Goal: Task Accomplishment & Management: Complete application form

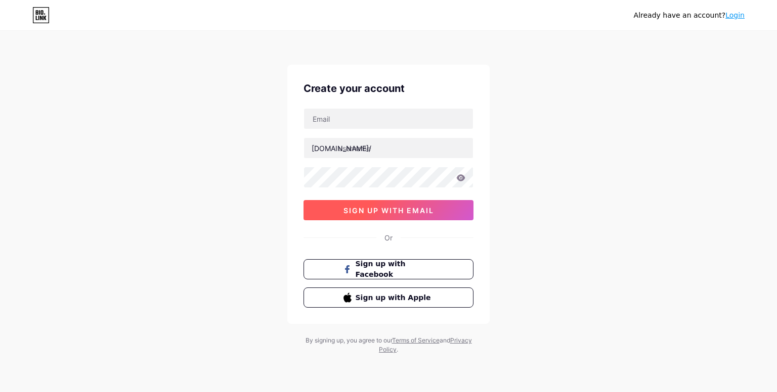
click at [398, 211] on span "sign up with email" at bounding box center [388, 210] width 91 height 9
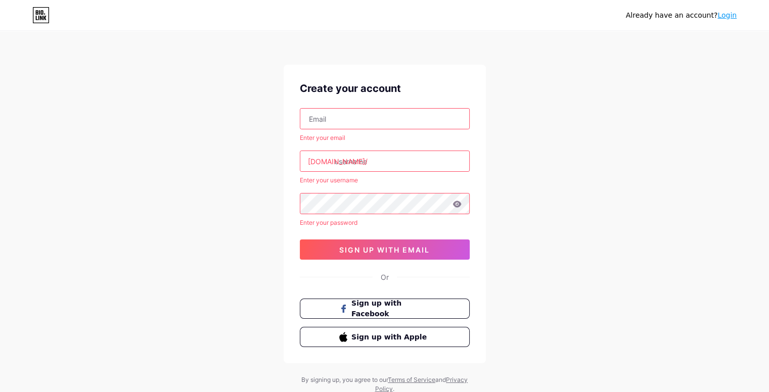
click at [728, 15] on link "Login" at bounding box center [727, 15] width 19 height 8
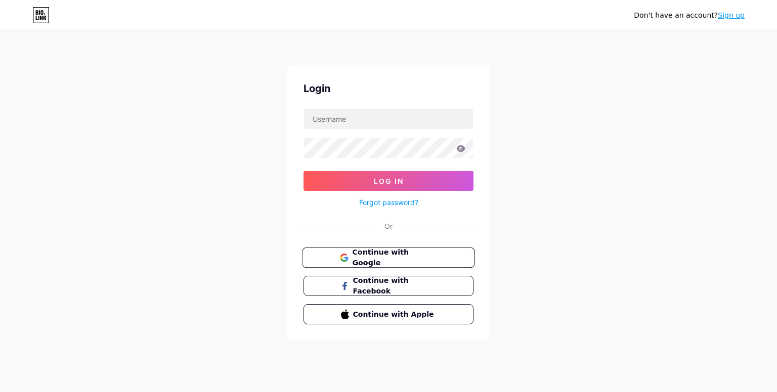
click at [389, 255] on span "Continue with Google" at bounding box center [394, 258] width 84 height 22
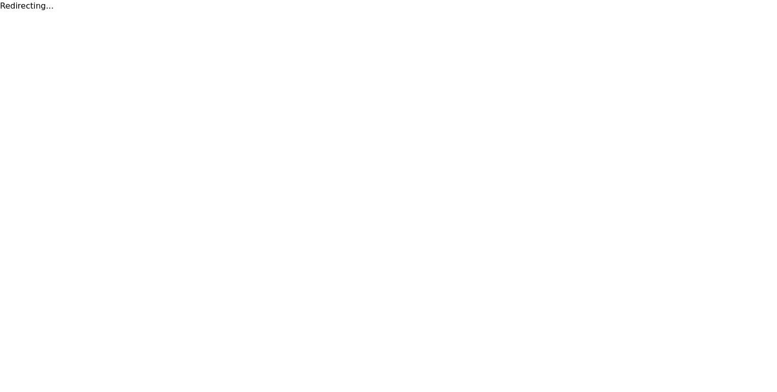
click at [350, 12] on html "Redirecting..." at bounding box center [388, 6] width 777 height 12
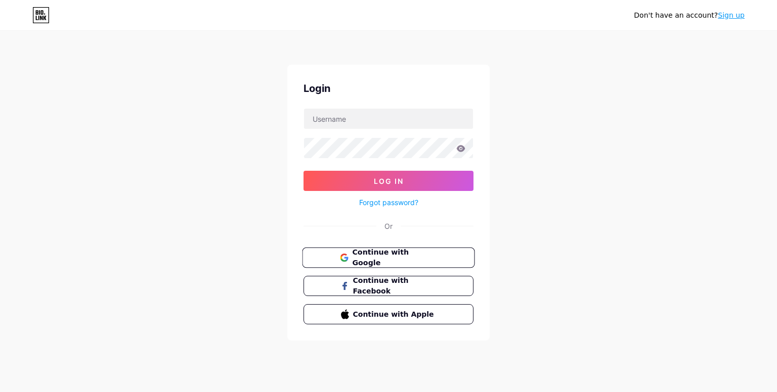
click at [366, 260] on span "Continue with Google" at bounding box center [394, 258] width 84 height 22
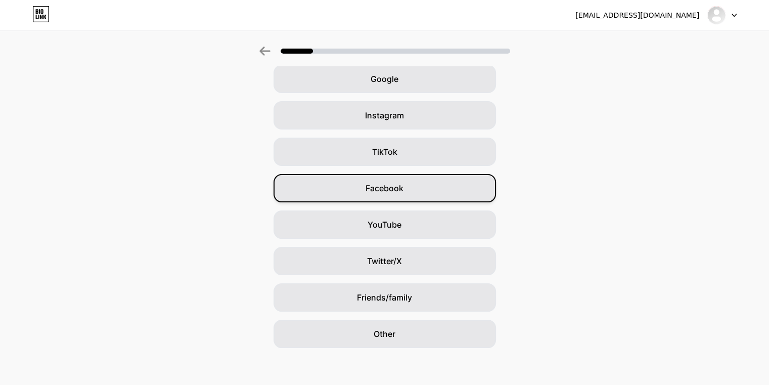
scroll to position [51, 0]
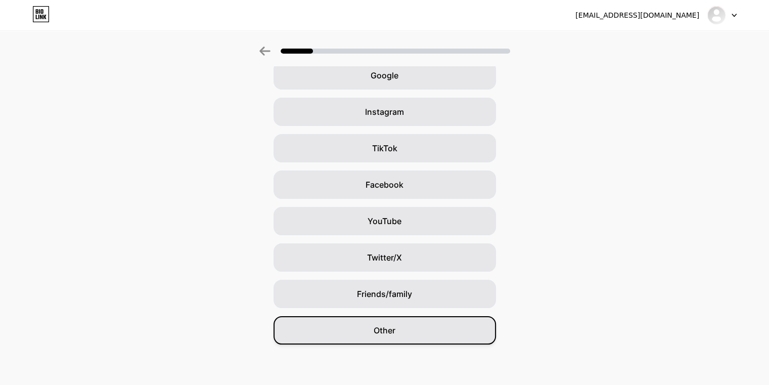
click at [416, 324] on div "Other" at bounding box center [385, 330] width 223 height 28
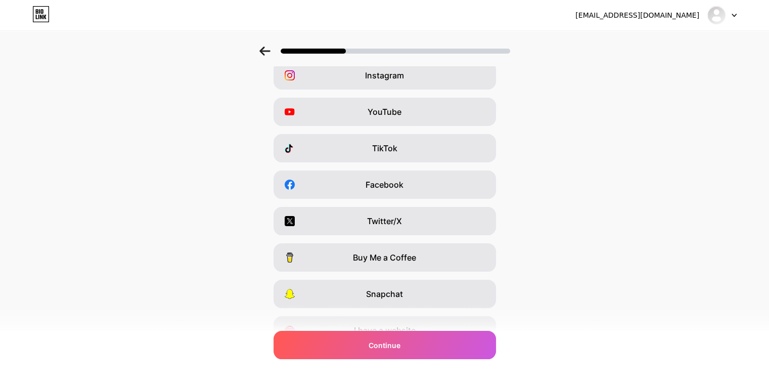
scroll to position [0, 0]
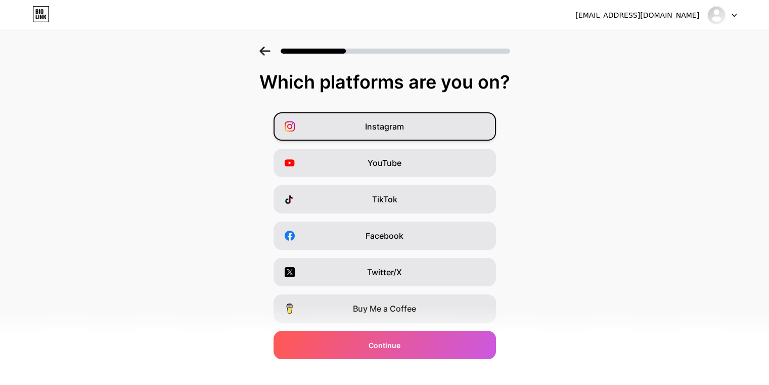
click at [415, 131] on div "Instagram" at bounding box center [385, 126] width 223 height 28
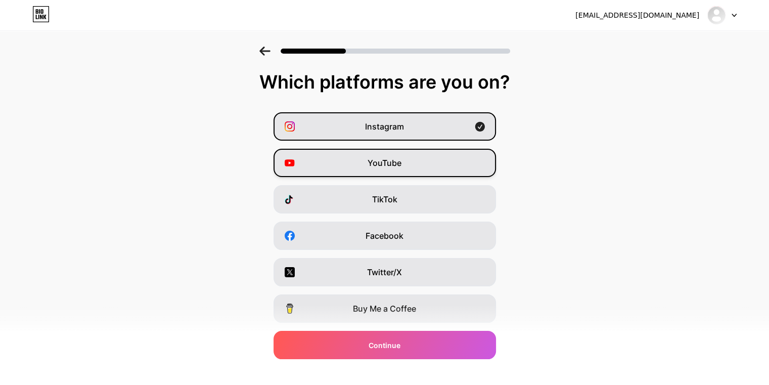
click at [410, 164] on div "YouTube" at bounding box center [385, 163] width 223 height 28
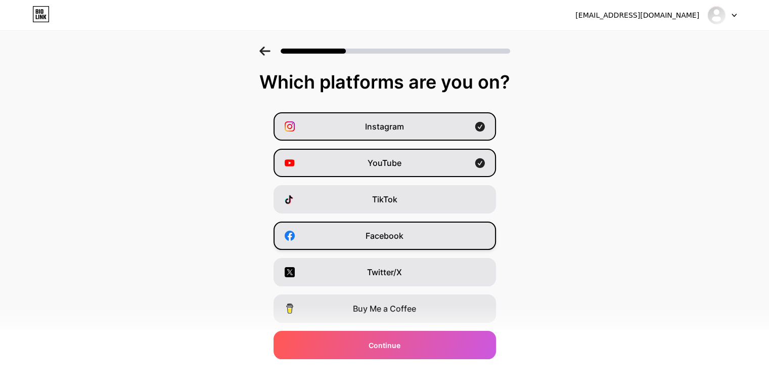
click at [417, 237] on div "Facebook" at bounding box center [385, 236] width 223 height 28
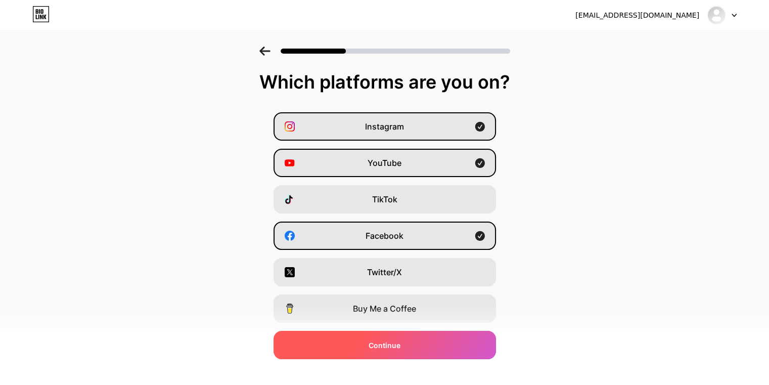
click at [413, 341] on div "Continue" at bounding box center [385, 345] width 223 height 28
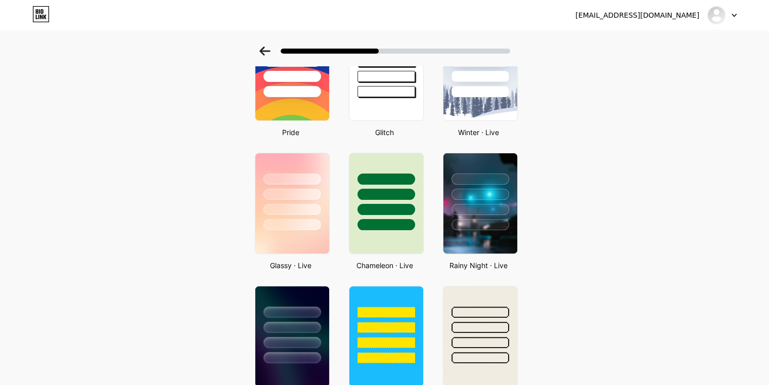
scroll to position [227, 0]
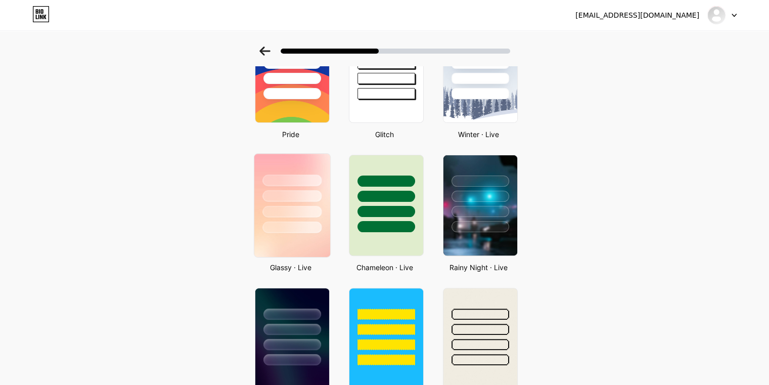
click at [311, 219] on div at bounding box center [292, 193] width 76 height 79
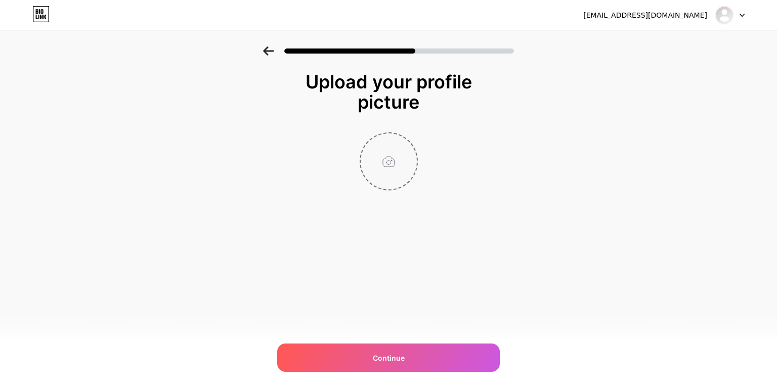
click at [398, 161] on input "file" at bounding box center [389, 162] width 56 height 56
click at [338, 78] on div "Upload your profile picture" at bounding box center [388, 92] width 192 height 40
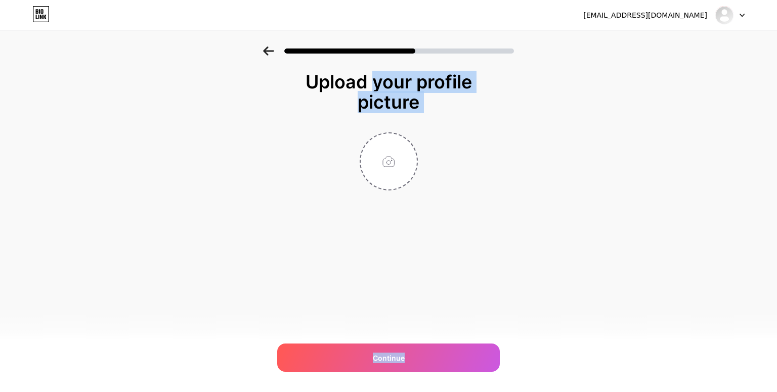
drag, startPoint x: 338, startPoint y: 78, endPoint x: 426, endPoint y: 119, distance: 97.1
click at [426, 119] on div "Upload your profile picture Continue" at bounding box center [388, 131] width 202 height 119
click at [540, 159] on div "Upload your profile picture Continue" at bounding box center [388, 144] width 777 height 195
click at [431, 98] on div "Upload your profile picture" at bounding box center [388, 92] width 192 height 40
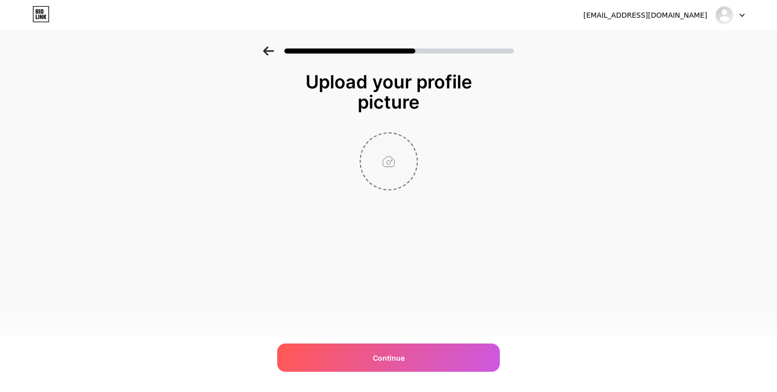
click at [393, 159] on input "file" at bounding box center [389, 162] width 56 height 56
type input "C:\fakepath\IMG-20250911-WA0009.jpg"
click at [178, 223] on div "Upload your profile picture Continue" at bounding box center [388, 144] width 777 height 195
click at [392, 163] on img at bounding box center [389, 162] width 58 height 58
click at [411, 140] on icon at bounding box center [412, 140] width 4 height 4
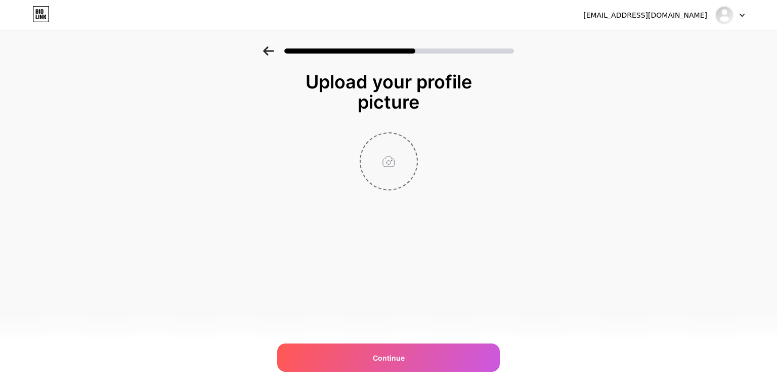
click at [388, 161] on input "file" at bounding box center [389, 162] width 56 height 56
type input "C:\fakepath\20250911_030717.jpg"
click at [412, 143] on circle at bounding box center [411, 140] width 11 height 11
click at [392, 142] on input "file" at bounding box center [389, 162] width 56 height 56
type input "C:\fakepath\20250911_030717.jpg"
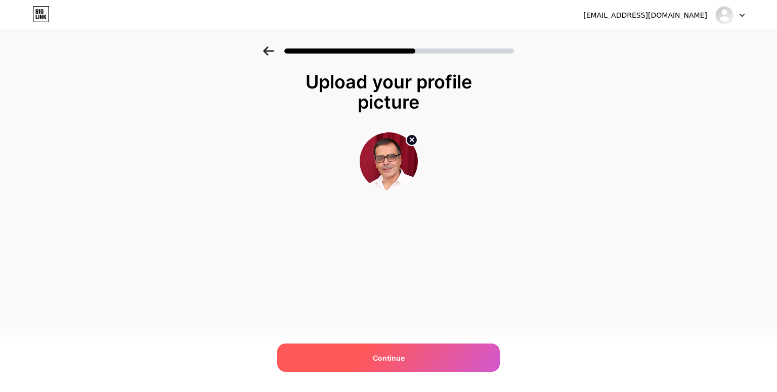
click at [370, 359] on div "Continue" at bounding box center [388, 358] width 223 height 28
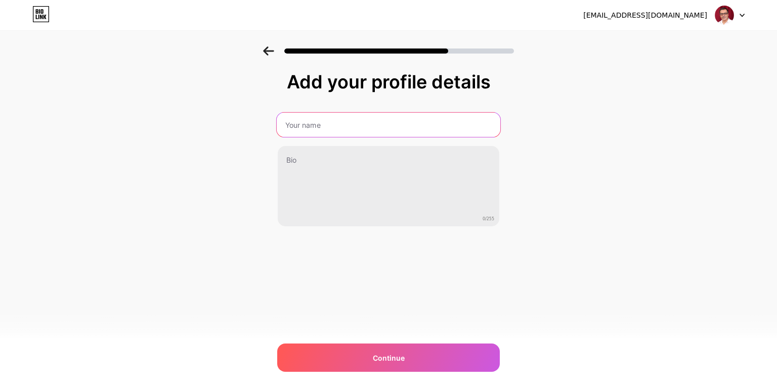
click at [317, 134] on input "text" at bounding box center [389, 125] width 224 height 24
type input "Ashhok Luuthra"
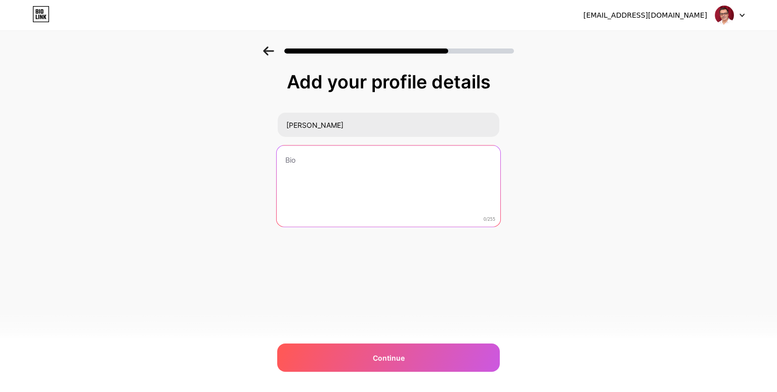
click at [322, 183] on textarea at bounding box center [389, 187] width 224 height 82
type textarea "Ashtrologer"
click at [300, 169] on textarea "Devta Vastu Consultant | Numerologist | Aura Scanner Analyist" at bounding box center [389, 187] width 224 height 82
paste textarea "analyst"
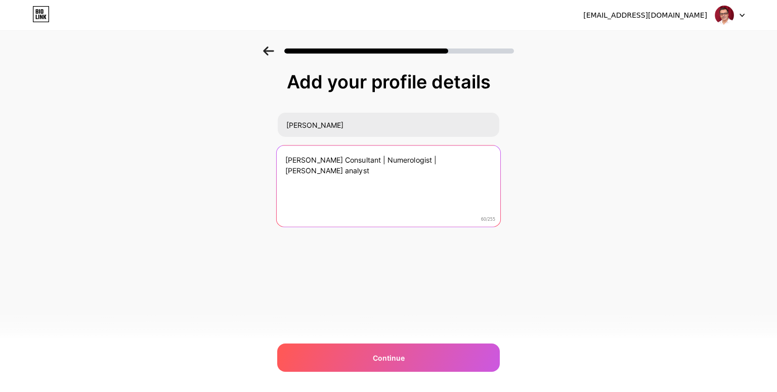
click at [287, 171] on textarea "Devta Vastu Consultant | Numerologist | Aura Scanner analyst" at bounding box center [389, 187] width 224 height 82
click at [478, 184] on textarea "Devta Vastu Consultant | Numerologist | Aura Scanner Analyst | K.P. Astrologer …" at bounding box center [389, 187] width 224 height 82
drag, startPoint x: 478, startPoint y: 184, endPoint x: 294, endPoint y: 157, distance: 186.1
click at [294, 157] on textarea "Devta Vastu Consultant | Numerologist | Aura Scanner Analyst | K.P. Astrologer …" at bounding box center [389, 187] width 224 height 82
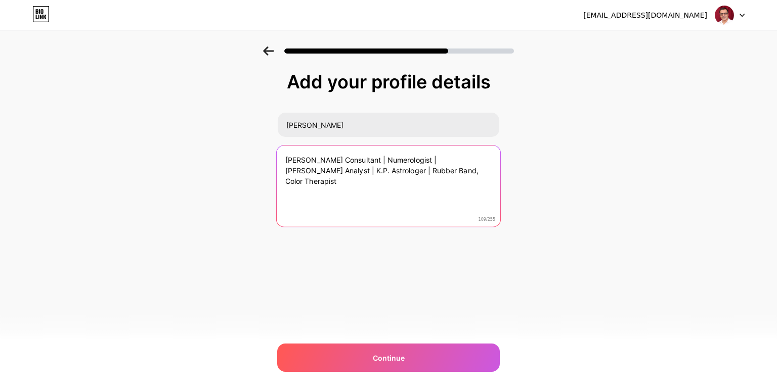
click at [294, 157] on textarea "Devta Vastu Consultant | Numerologist | Aura Scanner Analyst | K.P. Astrologer …" at bounding box center [389, 187] width 224 height 82
drag, startPoint x: 294, startPoint y: 157, endPoint x: 463, endPoint y: 166, distance: 169.2
click at [463, 166] on textarea "Devta Vastu Consultant | Numerologist | Aura Scanner Analyst | K.P. Astrologer …" at bounding box center [389, 187] width 224 height 82
drag, startPoint x: 463, startPoint y: 166, endPoint x: 295, endPoint y: 157, distance: 168.1
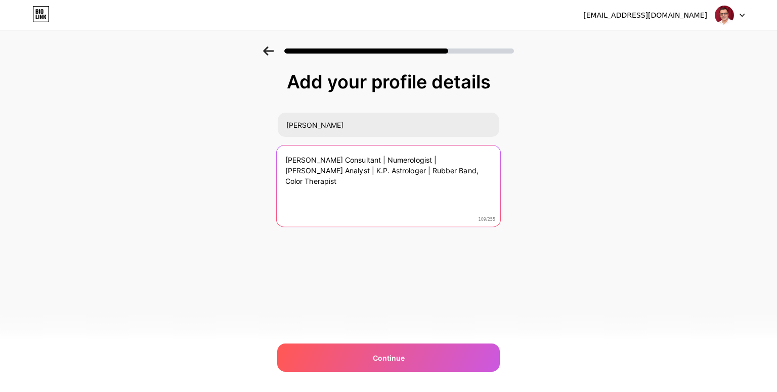
click at [295, 157] on textarea "Devta Vastu Consultant | Numerologist | Aura Scanner Analyst | K.P. Astrologer …" at bounding box center [389, 187] width 224 height 82
click at [299, 158] on textarea "Devta Vastu Consultant | Numerologist | Aura Scanner Analyst | K.P. Astrologer …" at bounding box center [389, 187] width 224 height 82
drag, startPoint x: 299, startPoint y: 158, endPoint x: 467, endPoint y: 173, distance: 168.6
click at [467, 173] on textarea "Devta Vastu Consultant | Numerologist | Aura Scanner Analyst | K.P. Astrologer …" at bounding box center [389, 187] width 224 height 82
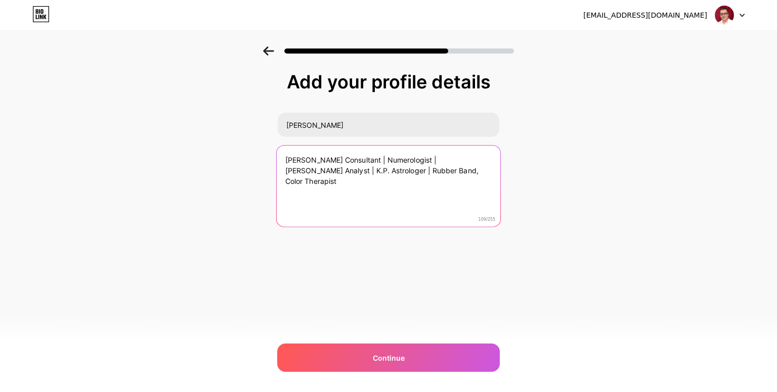
click at [467, 173] on textarea "Devta Vastu Consultant | Numerologist | Aura Scanner Analyst | K.P. Astrologer …" at bounding box center [389, 187] width 224 height 82
click at [466, 174] on textarea "Devta Vastu Consultant | Numerologist | Aura Scanner Analyst | K.P. Astrologer …" at bounding box center [389, 187] width 224 height 82
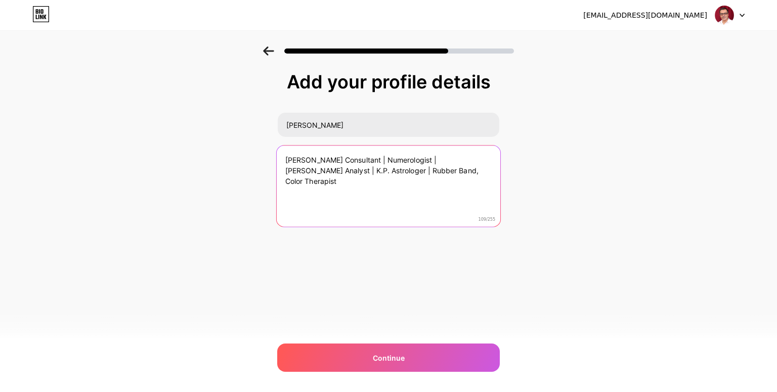
drag, startPoint x: 466, startPoint y: 174, endPoint x: 304, endPoint y: 160, distance: 162.0
click at [304, 160] on textarea "Devta Vastu Consultant | Numerologist | Aura Scanner Analyst | K.P. Astrologer …" at bounding box center [389, 187] width 224 height 82
click at [491, 171] on textarea "Devta Vastu Consultant | Numerologist | Aura Scanner Analyst | K.P. Astrologer …" at bounding box center [389, 187] width 224 height 82
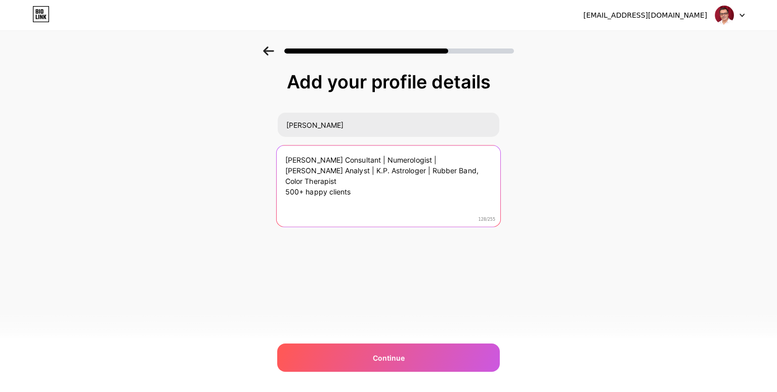
click at [308, 181] on textarea "Devta Vastu Consultant | Numerologist | Aura Scanner Analyst | K.P. Astrologer …" at bounding box center [389, 187] width 224 height 82
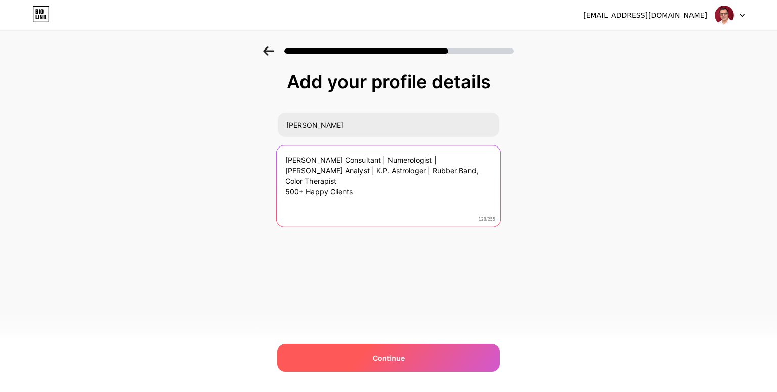
type textarea "Devta Vastu Consultant | Numerologist | Aura Scanner Analyst | K.P. Astrologer …"
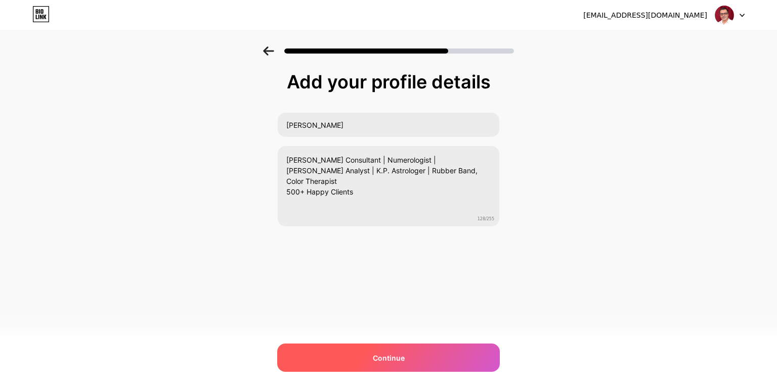
click at [388, 352] on div "Continue" at bounding box center [388, 358] width 223 height 28
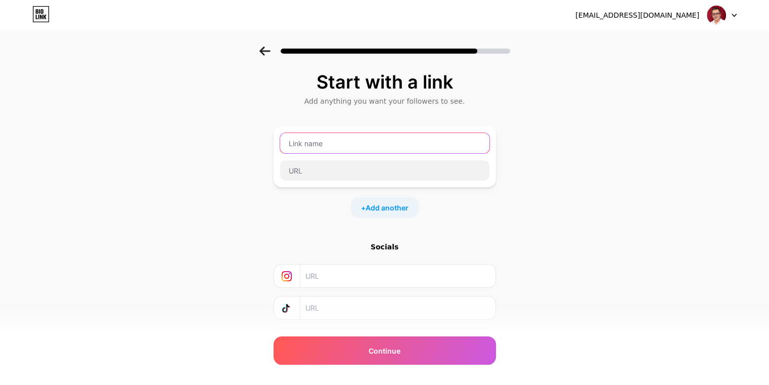
click at [332, 143] on input "text" at bounding box center [384, 143] width 209 height 20
click at [255, 165] on div "Start with a link Add anything you want your followers to see. + Add another So…" at bounding box center [384, 225] width 769 height 356
click at [334, 145] on input "text" at bounding box center [384, 143] width 209 height 20
click at [203, 152] on div "Start with a link Add anything you want your followers to see. + Add another So…" at bounding box center [384, 225] width 769 height 356
click at [320, 146] on input "text" at bounding box center [384, 143] width 209 height 20
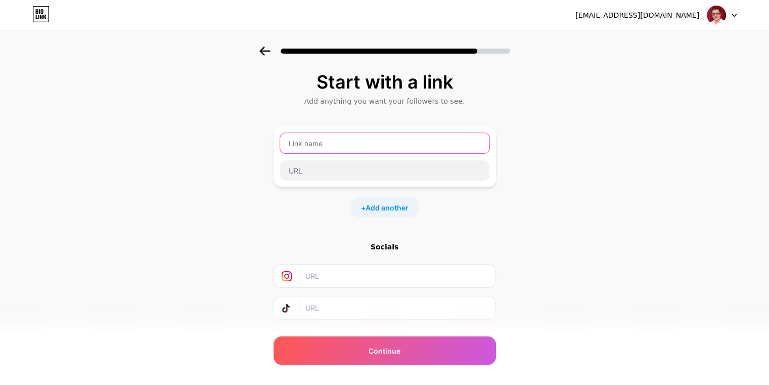
click at [337, 143] on input "text" at bounding box center [384, 143] width 209 height 20
type input "Just Dial"
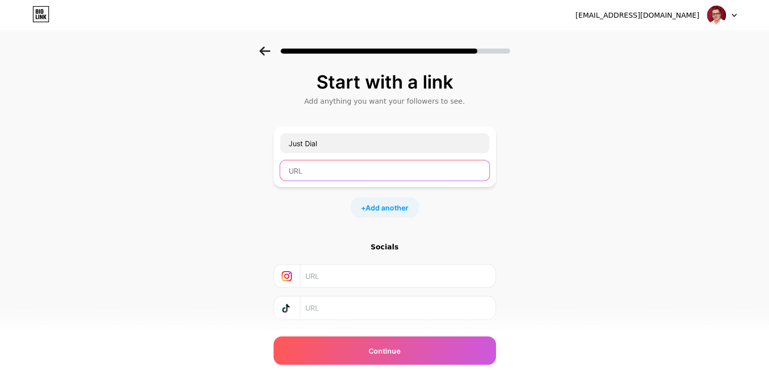
click at [346, 175] on input "text" at bounding box center [384, 170] width 209 height 20
paste input "https://jsdl.in/RSL-ERJ1757236853"
type input "https://jsdl.in/RSL-ERJ1757236853"
click at [376, 202] on span "Add another" at bounding box center [387, 207] width 43 height 11
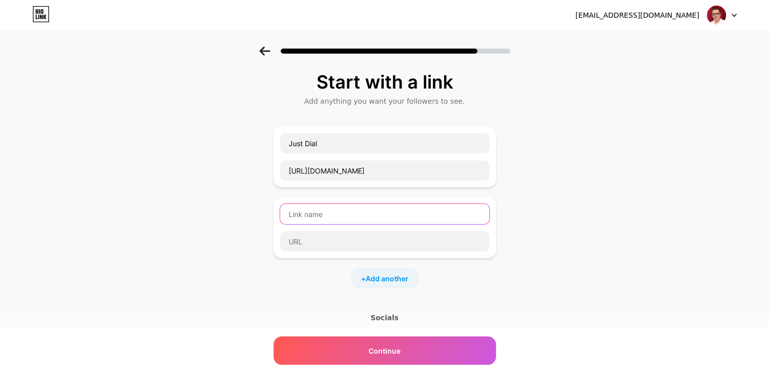
click at [324, 209] on input "text" at bounding box center [384, 214] width 209 height 20
type input "Instagram"
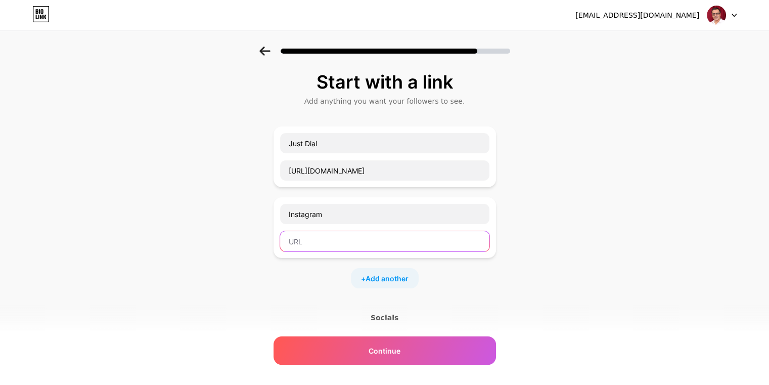
click at [327, 240] on input "text" at bounding box center [384, 241] width 209 height 20
click at [343, 239] on input "text" at bounding box center [384, 241] width 209 height 20
paste input "https://www.instagram.com/ashhokluuthra/"
type input "https://www.instagram.com/ashhokluuthra/"
click at [241, 229] on div "Start with a link Add anything you want your followers to see. Just Dial https:…" at bounding box center [384, 260] width 769 height 426
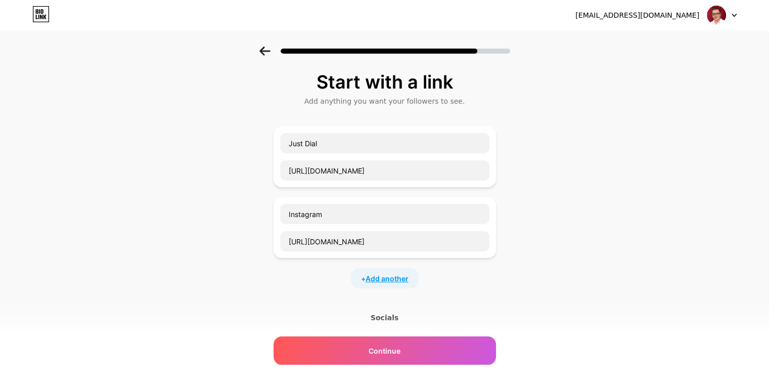
click at [379, 275] on span "Add another" at bounding box center [387, 278] width 43 height 11
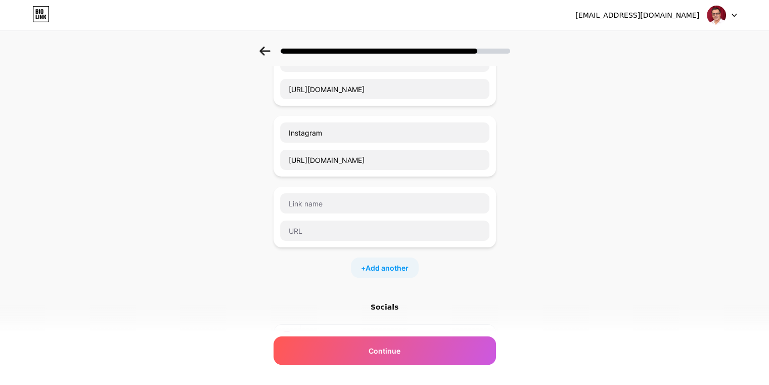
scroll to position [84, 0]
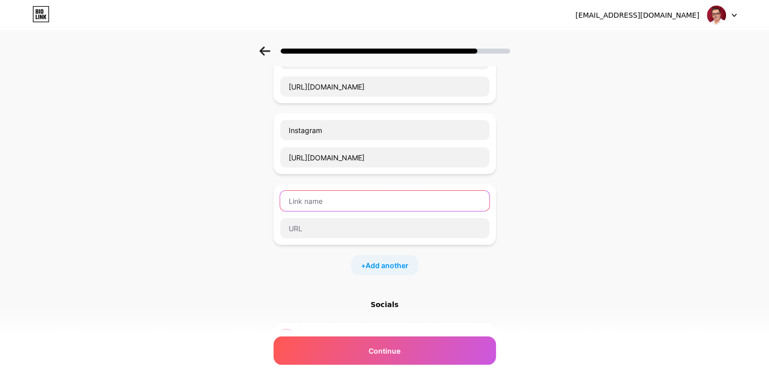
click at [319, 196] on input "text" at bounding box center [384, 201] width 209 height 20
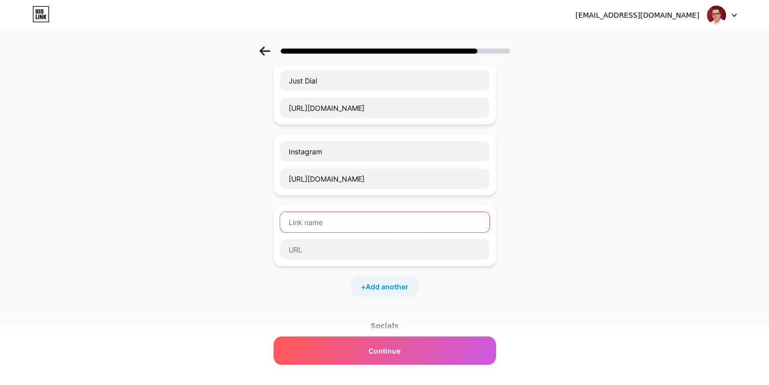
scroll to position [63, 0]
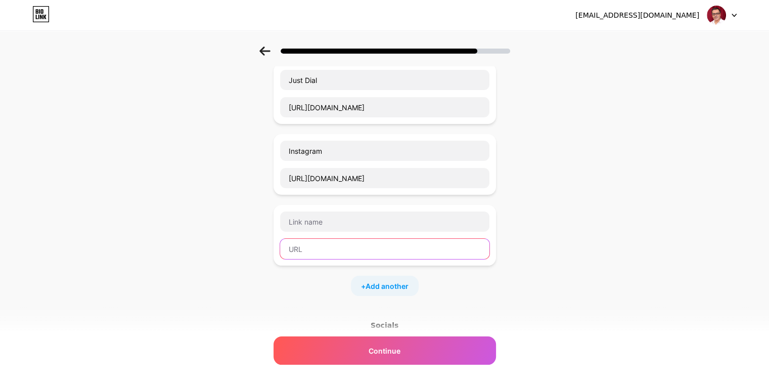
click at [326, 245] on input "text" at bounding box center [384, 249] width 209 height 20
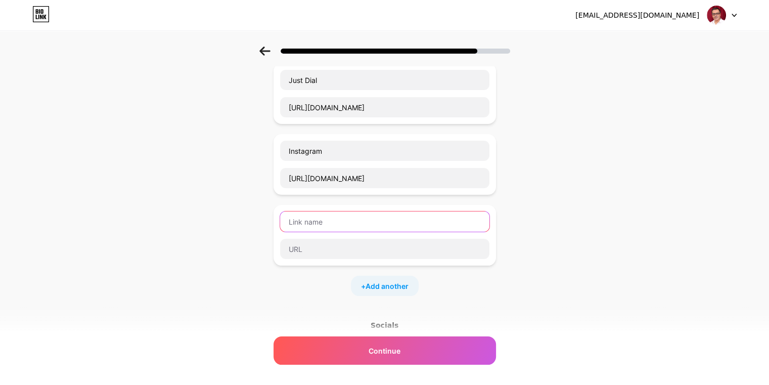
click at [332, 214] on input "text" at bounding box center [384, 221] width 209 height 20
type input "Email"
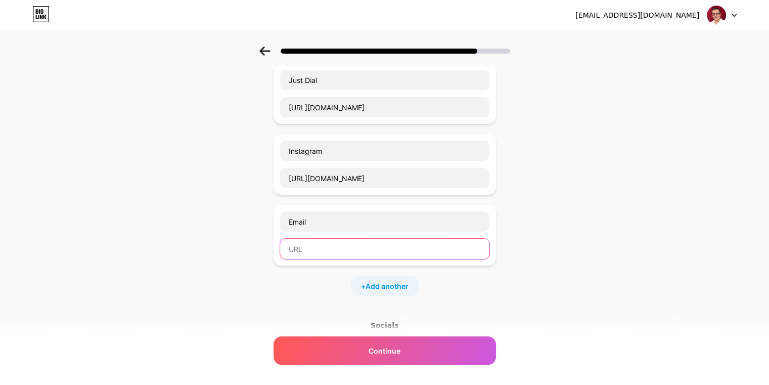
click at [336, 246] on input "text" at bounding box center [384, 249] width 209 height 20
click at [338, 244] on input "text" at bounding box center [384, 249] width 209 height 20
paste input "[EMAIL_ADDRESS][DOMAIN_NAME]"
type input "[EMAIL_ADDRESS][DOMAIN_NAME]"
click at [333, 243] on input "text" at bounding box center [384, 249] width 209 height 20
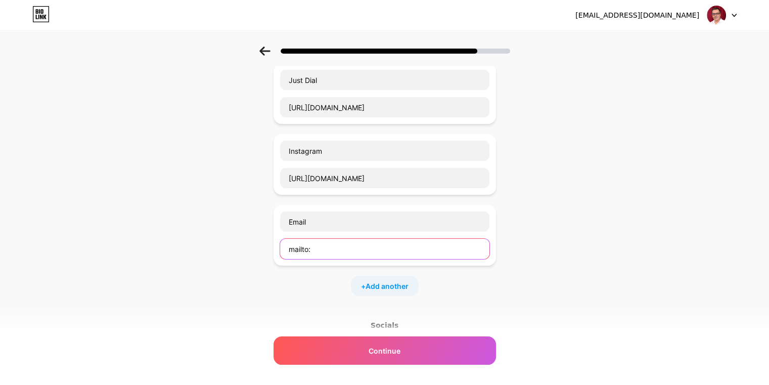
paste input "[EMAIL_ADDRESS][DOMAIN_NAME]"
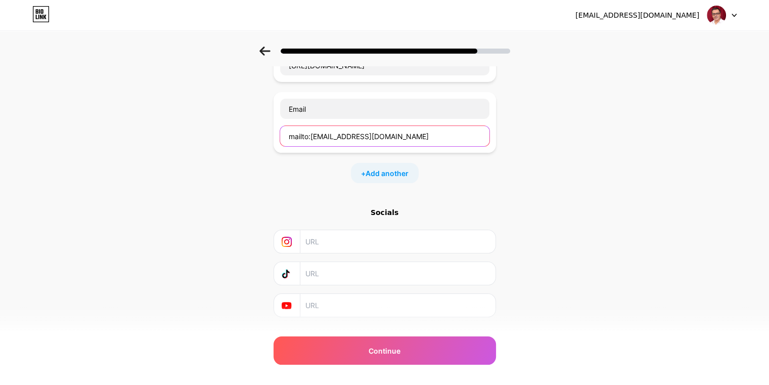
scroll to position [197, 0]
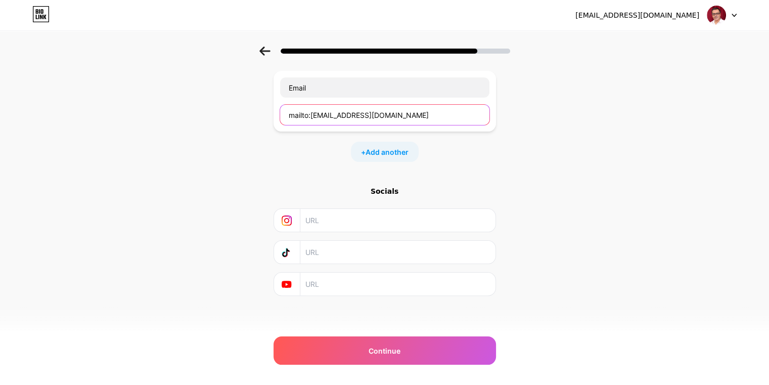
type input "mailto:ashhokluuthra@gmail.com"
click at [330, 225] on input "text" at bounding box center [397, 220] width 184 height 23
click at [330, 252] on input "text" at bounding box center [397, 252] width 184 height 23
click at [332, 284] on input "text" at bounding box center [397, 284] width 184 height 23
click at [337, 251] on input "text" at bounding box center [397, 252] width 184 height 23
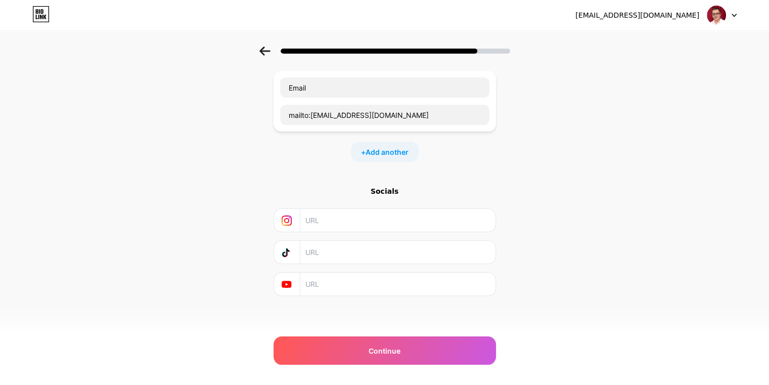
click at [338, 230] on div at bounding box center [385, 220] width 223 height 24
click at [336, 225] on input "text" at bounding box center [397, 220] width 184 height 23
click at [334, 195] on div "Socials" at bounding box center [385, 241] width 223 height 110
click at [337, 209] on input "text" at bounding box center [397, 220] width 184 height 23
click at [346, 255] on input "text" at bounding box center [397, 252] width 184 height 23
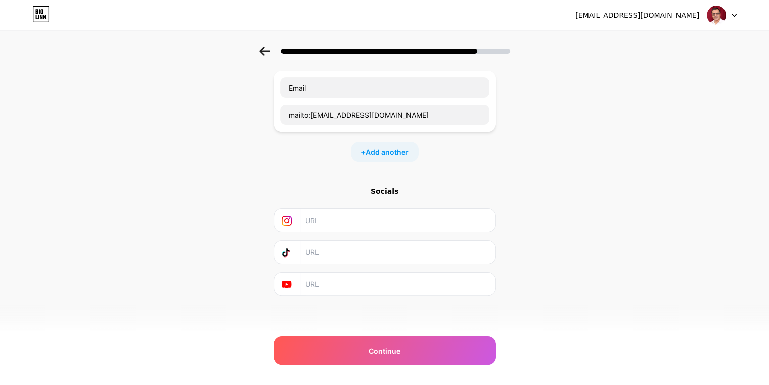
click at [350, 281] on input "text" at bounding box center [397, 284] width 184 height 23
click at [354, 247] on input "text" at bounding box center [397, 252] width 184 height 23
click at [348, 222] on input "text" at bounding box center [397, 220] width 184 height 23
click at [326, 195] on div "Socials" at bounding box center [385, 241] width 223 height 110
click at [332, 217] on input "text" at bounding box center [397, 220] width 184 height 23
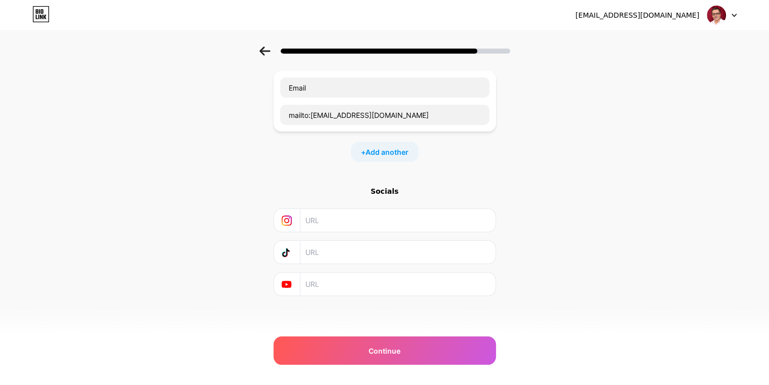
click at [343, 246] on input "text" at bounding box center [397, 252] width 184 height 23
click at [351, 276] on input "text" at bounding box center [397, 284] width 184 height 23
click at [346, 248] on input "text" at bounding box center [397, 252] width 184 height 23
click at [348, 225] on input "text" at bounding box center [397, 220] width 184 height 23
click at [350, 255] on input "text" at bounding box center [397, 252] width 184 height 23
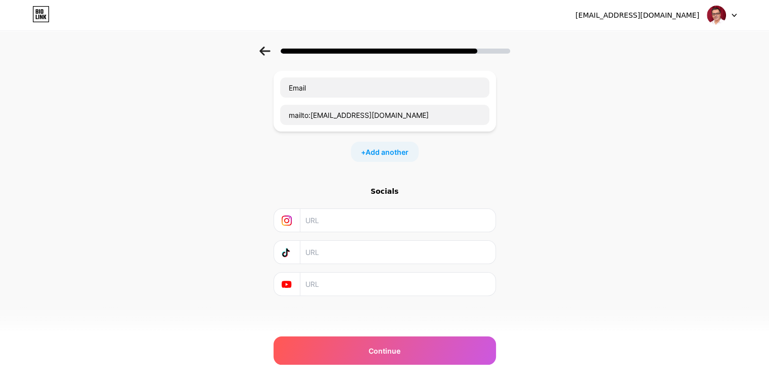
click at [352, 283] on input "text" at bounding box center [397, 284] width 184 height 23
click at [352, 255] on input "text" at bounding box center [397, 252] width 184 height 23
click at [353, 228] on input "text" at bounding box center [397, 220] width 184 height 23
click at [351, 251] on input "text" at bounding box center [397, 252] width 184 height 23
click at [354, 277] on input "text" at bounding box center [397, 284] width 184 height 23
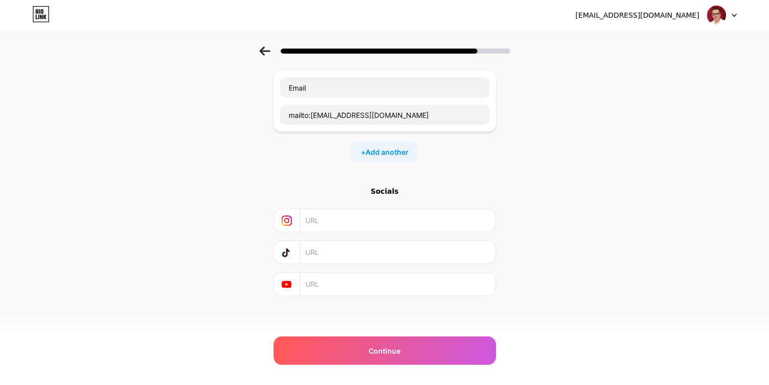
click at [349, 249] on input "text" at bounding box center [397, 252] width 184 height 23
click at [350, 226] on input "text" at bounding box center [397, 220] width 184 height 23
paste input "https://www.instagram.com/ashhokluuthra/"
type input "https://www.instagram.com/ashhokluuthra/"
click at [351, 250] on input "text" at bounding box center [397, 252] width 184 height 23
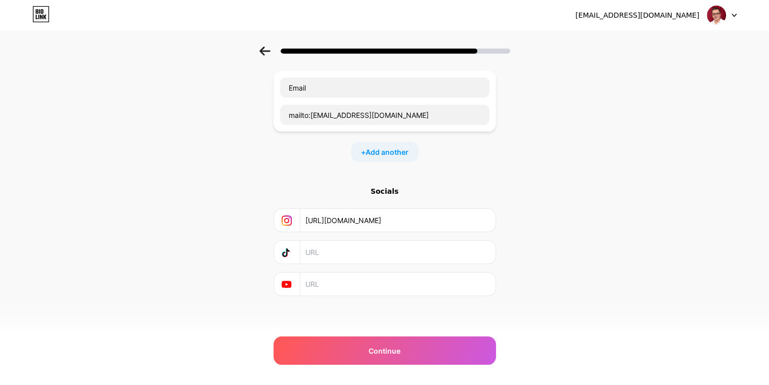
click at [356, 285] on input "text" at bounding box center [397, 284] width 184 height 23
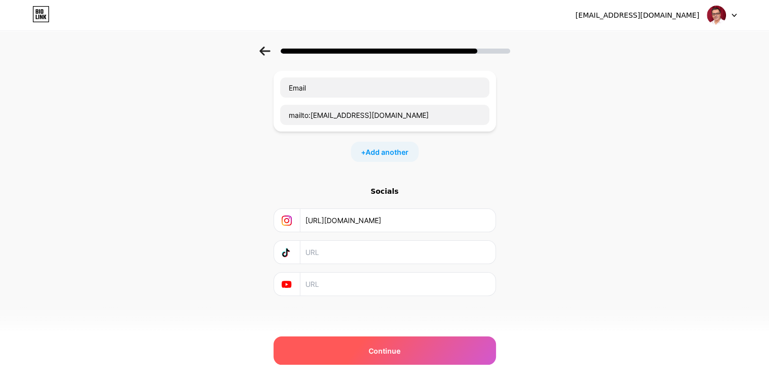
click at [324, 348] on div "Continue" at bounding box center [385, 350] width 223 height 28
click at [329, 346] on div "Continue" at bounding box center [385, 350] width 223 height 28
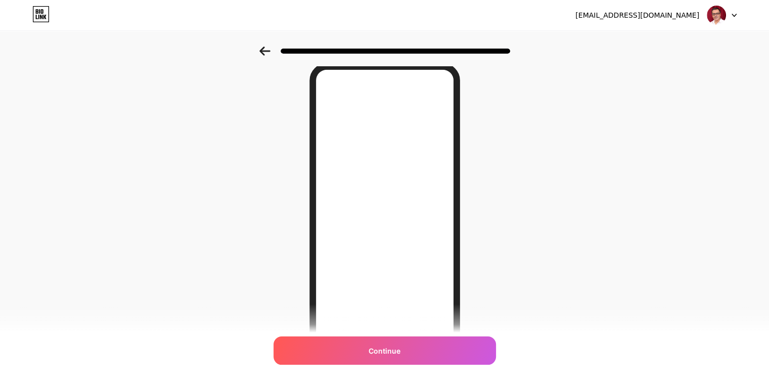
scroll to position [123, 0]
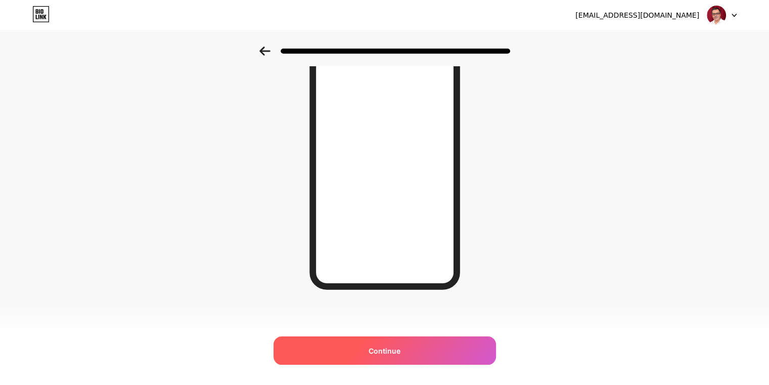
click at [363, 345] on div "Continue" at bounding box center [385, 350] width 223 height 28
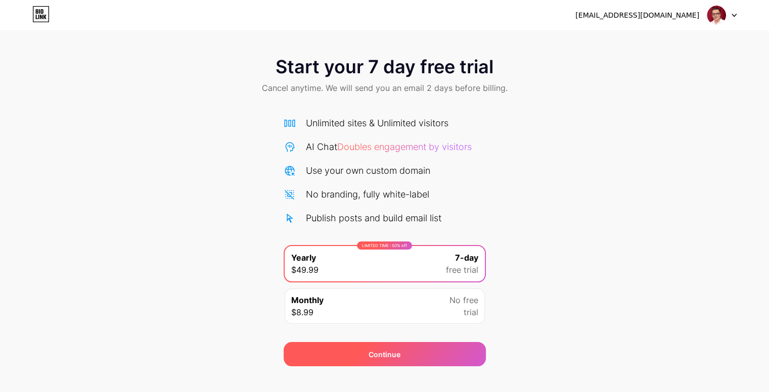
click at [355, 355] on div "Continue" at bounding box center [385, 354] width 202 height 24
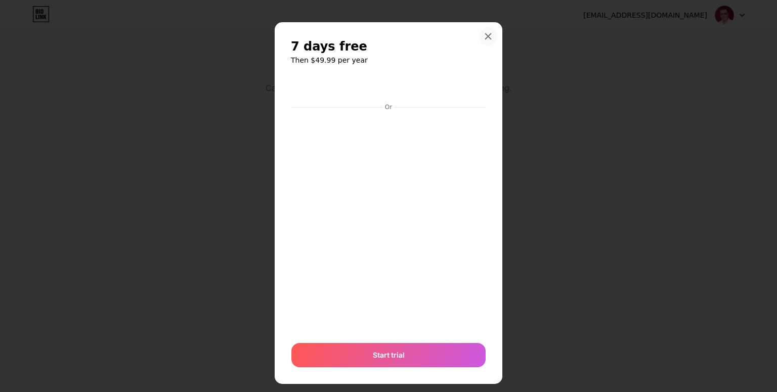
click at [485, 34] on icon at bounding box center [488, 36] width 8 height 8
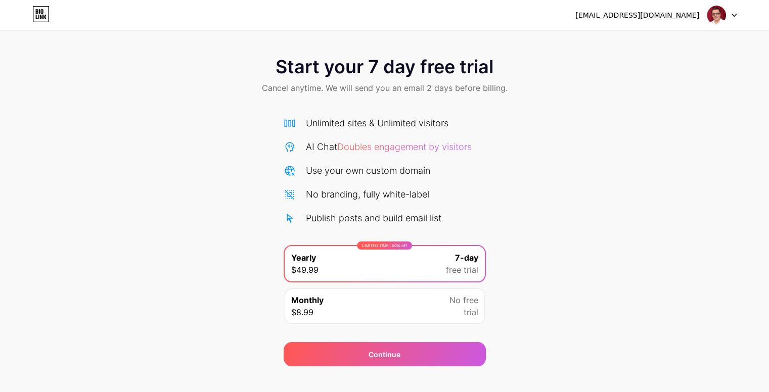
click at [728, 13] on div at bounding box center [722, 15] width 29 height 18
click at [655, 147] on div "Start your 7 day free trial Cancel anytime. We will send you an email 2 days be…" at bounding box center [384, 207] width 769 height 320
click at [39, 22] on link at bounding box center [40, 15] width 17 height 18
click at [40, 14] on icon at bounding box center [40, 14] width 17 height 16
click at [416, 309] on div "Monthly $8.99 No free trial" at bounding box center [385, 306] width 200 height 35
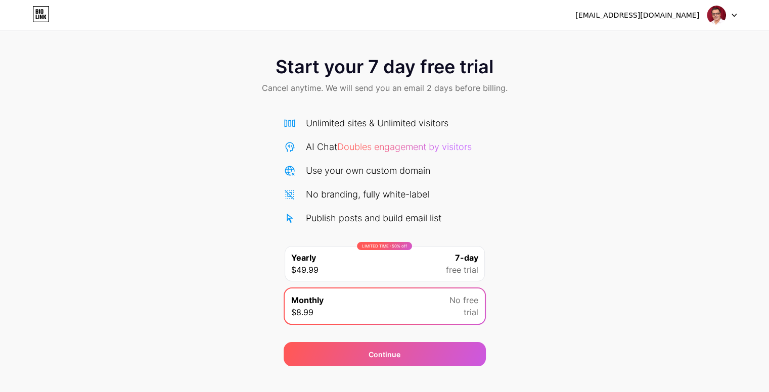
click at [408, 277] on div "LIMITED TIME : 50% off Yearly $49.99 7-day free trial" at bounding box center [385, 263] width 200 height 35
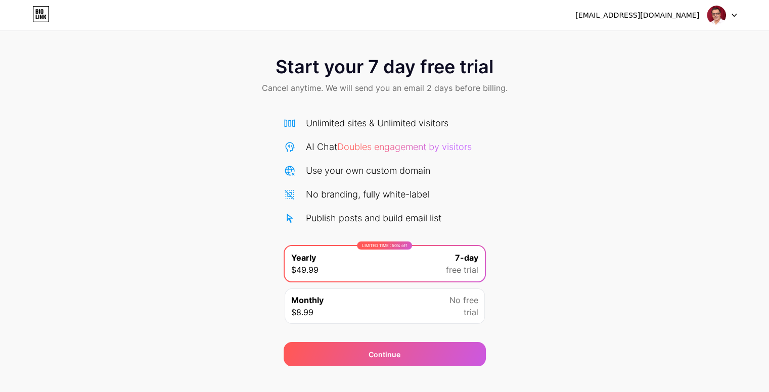
click at [415, 310] on div "Monthly $8.99 No free trial" at bounding box center [385, 306] width 200 height 35
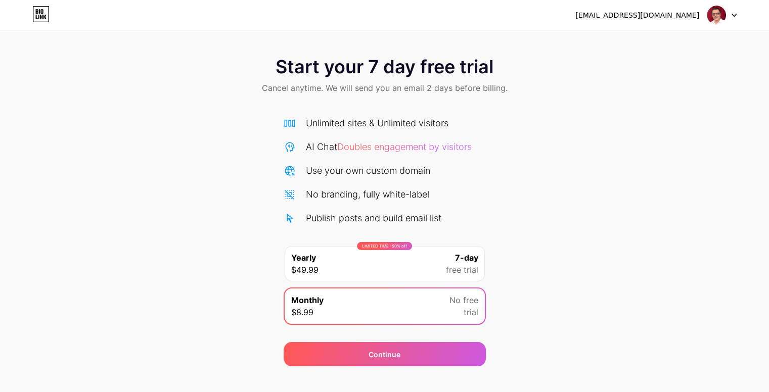
click at [402, 265] on div "LIMITED TIME : 50% off Yearly $49.99 7-day free trial" at bounding box center [385, 263] width 200 height 35
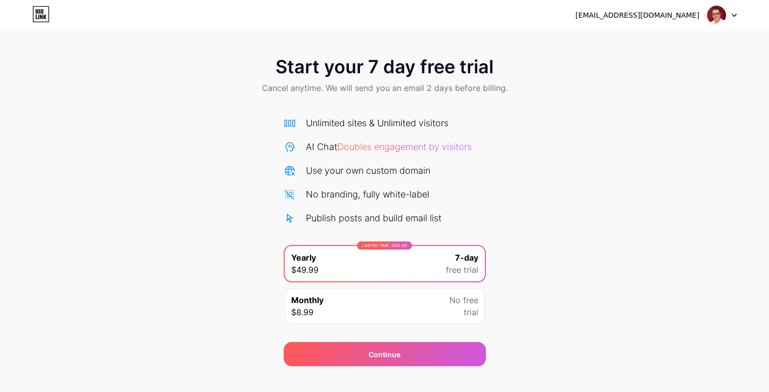
click at [404, 311] on div "Monthly $8.99 No free trial" at bounding box center [385, 306] width 200 height 35
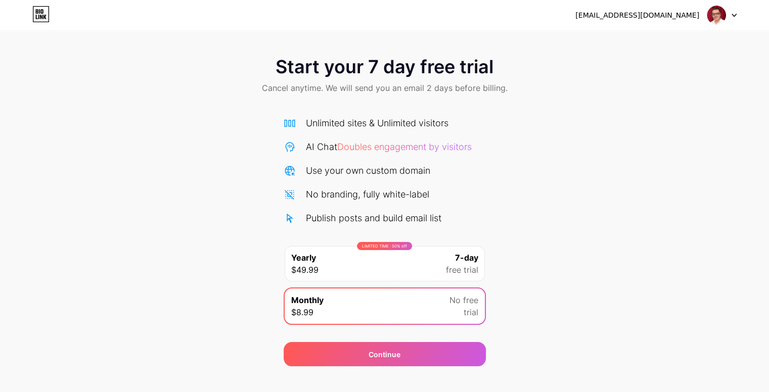
click at [401, 276] on div "LIMITED TIME : 50% off Yearly $49.99 7-day free trial" at bounding box center [385, 263] width 200 height 35
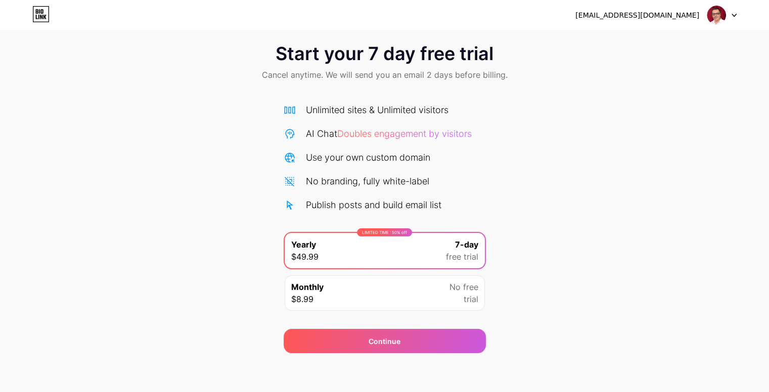
scroll to position [14, 0]
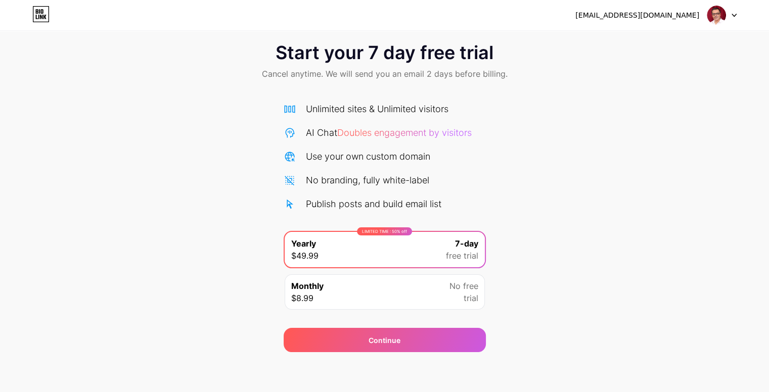
click at [432, 204] on div "Publish posts and build email list" at bounding box center [374, 204] width 136 height 14
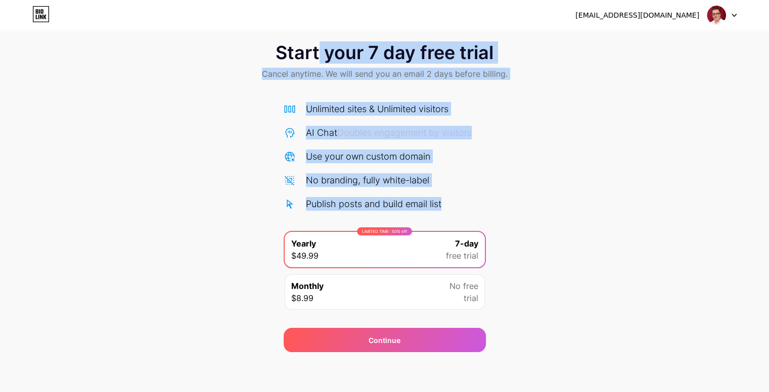
drag, startPoint x: 432, startPoint y: 204, endPoint x: 321, endPoint y: 59, distance: 182.5
click at [321, 59] on div "Start your 7 day free trial Cancel anytime. We will send you an email 2 days be…" at bounding box center [384, 192] width 769 height 320
click at [330, 60] on span "Start your 7 day free trial" at bounding box center [385, 52] width 218 height 20
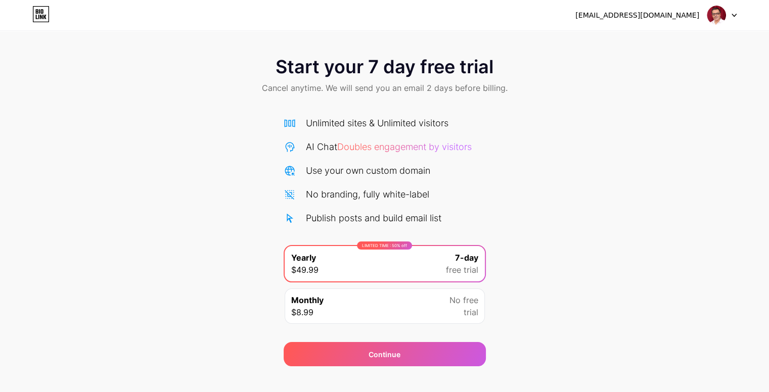
scroll to position [0, 0]
click at [723, 25] on div "ashhokluuthra@gmail.com Logout" at bounding box center [384, 15] width 769 height 30
click at [719, 21] on img at bounding box center [716, 15] width 19 height 19
click at [662, 79] on div "Start your 7 day free trial Cancel anytime. We will send you an email 2 days be…" at bounding box center [384, 77] width 769 height 60
click at [660, 31] on div "Start your 7 day free trial Cancel anytime. We will send you an email 2 days be…" at bounding box center [384, 183] width 769 height 367
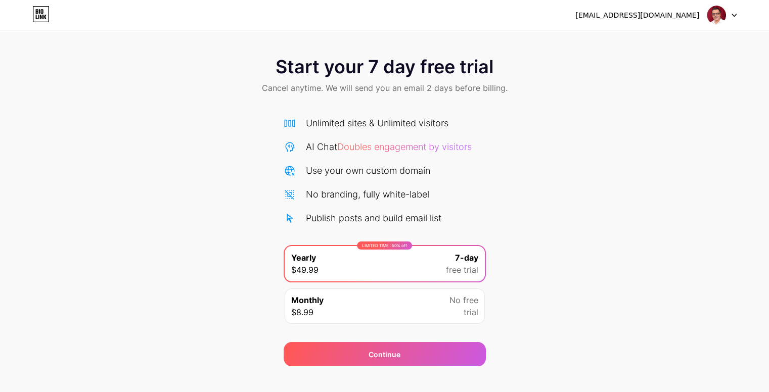
click at [702, 20] on div "[EMAIL_ADDRESS][DOMAIN_NAME]" at bounding box center [656, 15] width 161 height 18
click at [708, 21] on span at bounding box center [716, 15] width 19 height 19
drag, startPoint x: 641, startPoint y: 90, endPoint x: 424, endPoint y: 12, distance: 230.7
click at [624, 90] on div "Start your 7 day free trial Cancel anytime. We will send you an email 2 days be…" at bounding box center [384, 77] width 769 height 60
click at [718, 16] on img at bounding box center [716, 15] width 19 height 19
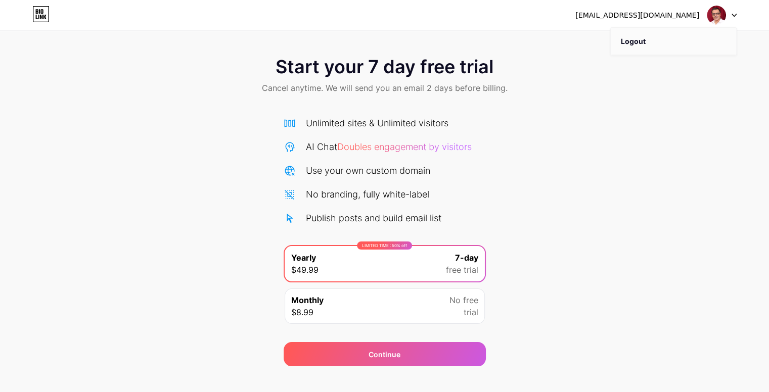
click at [704, 37] on li "Logout" at bounding box center [673, 41] width 125 height 27
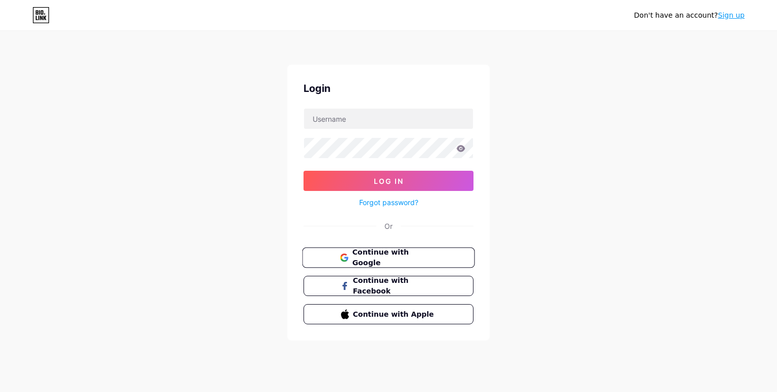
click at [378, 253] on span "Continue with Google" at bounding box center [394, 258] width 84 height 22
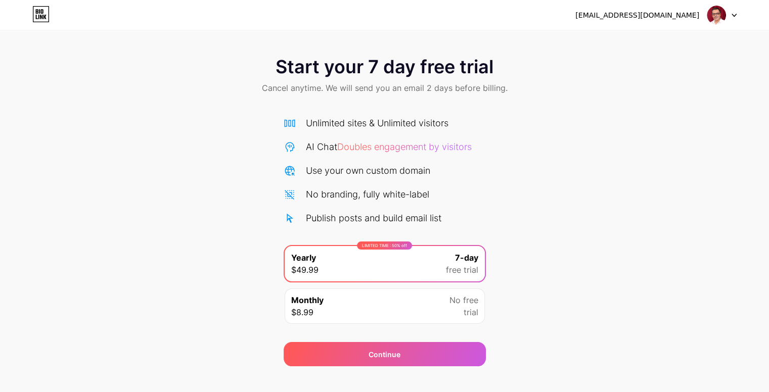
click at [409, 292] on div "Monthly $8.99 No free trial" at bounding box center [385, 306] width 200 height 35
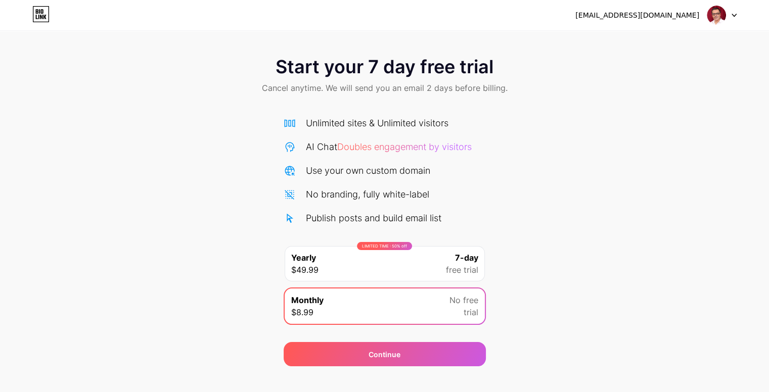
click at [409, 270] on div "LIMITED TIME : 50% off Yearly $49.99 7-day free trial" at bounding box center [385, 263] width 200 height 35
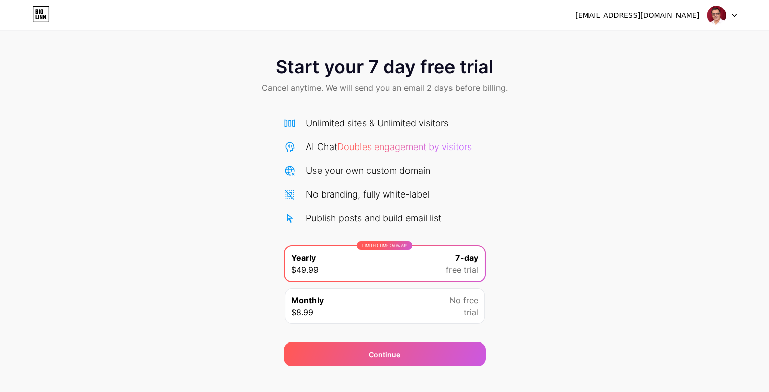
click at [415, 314] on div "Monthly $8.99 No free trial" at bounding box center [385, 306] width 200 height 35
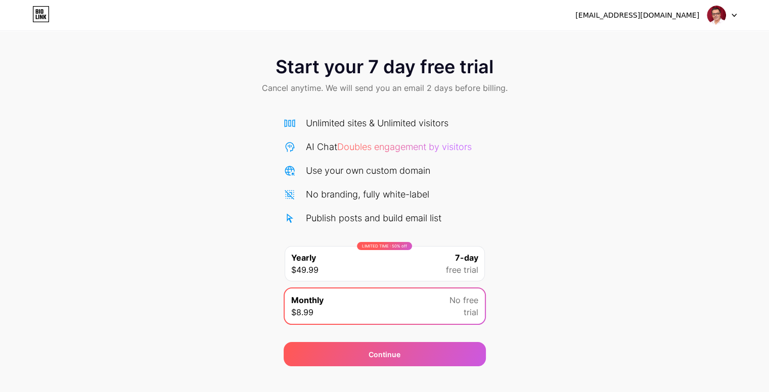
click at [417, 274] on div "LIMITED TIME : 50% off Yearly $49.99 7-day free trial" at bounding box center [385, 263] width 200 height 35
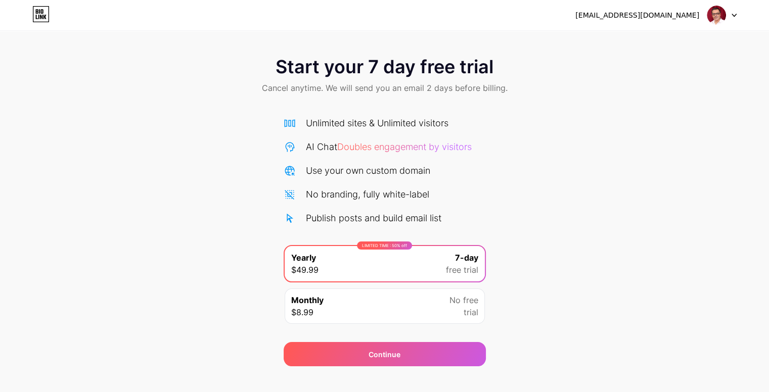
click at [419, 300] on div "Monthly $8.99 No free trial" at bounding box center [385, 306] width 200 height 35
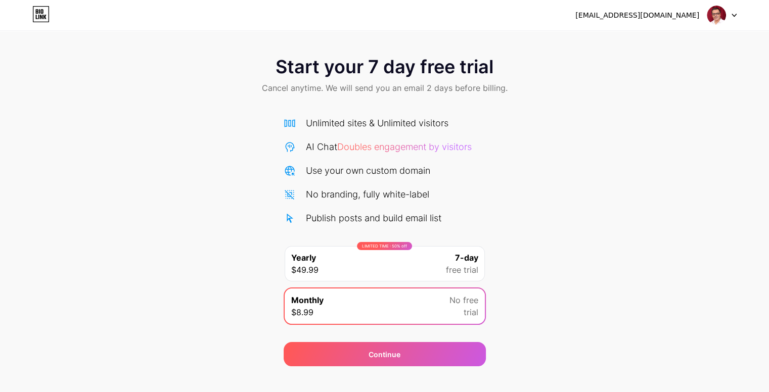
click at [418, 279] on div "LIMITED TIME : 50% off Yearly $49.99 7-day free trial" at bounding box center [385, 263] width 200 height 35
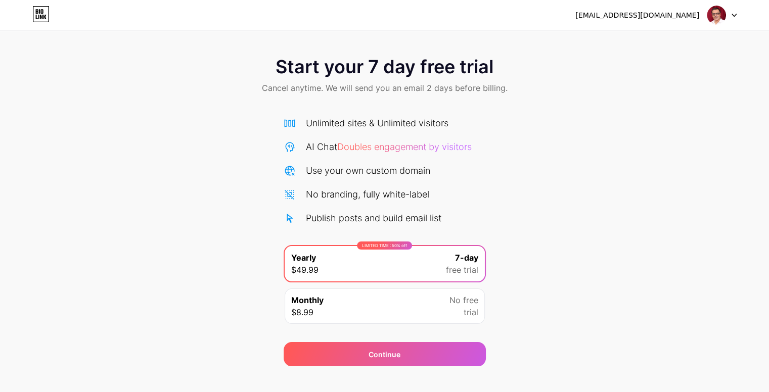
click at [416, 310] on div "Monthly $8.99 No free trial" at bounding box center [385, 306] width 200 height 35
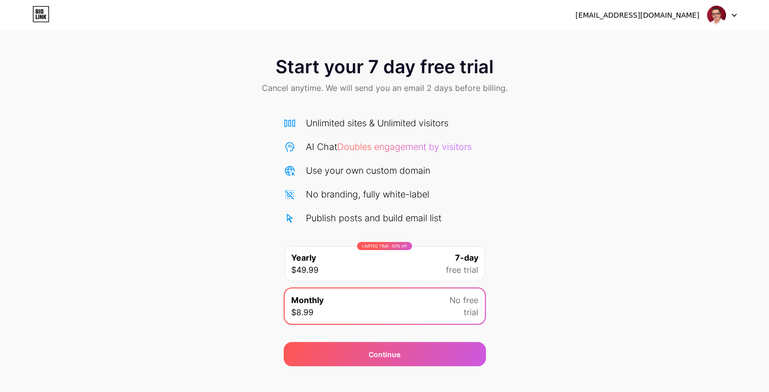
click at [408, 274] on div "LIMITED TIME : 50% off Yearly $49.99 7-day free trial" at bounding box center [385, 263] width 200 height 35
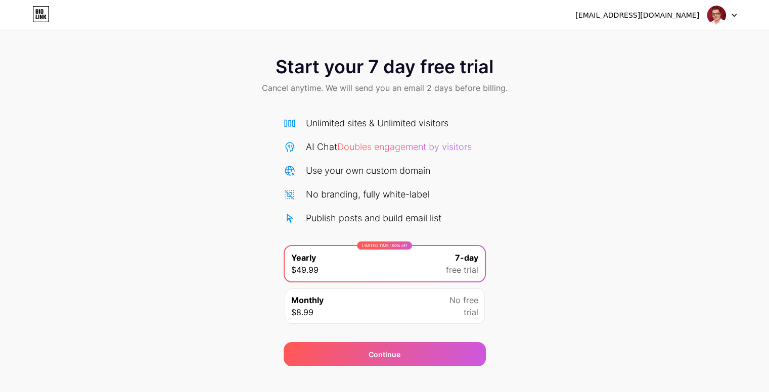
click at [36, 14] on icon at bounding box center [40, 14] width 17 height 16
click at [47, 11] on icon at bounding box center [40, 14] width 17 height 16
